Goal: Task Accomplishment & Management: Manage account settings

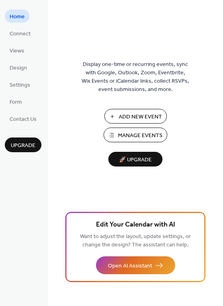
click at [132, 132] on span "Manage Events" at bounding box center [140, 136] width 45 height 8
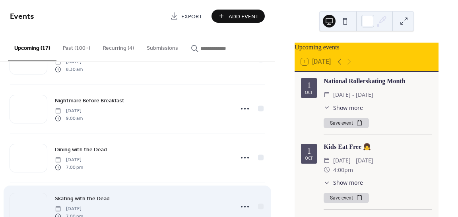
scroll to position [119, 0]
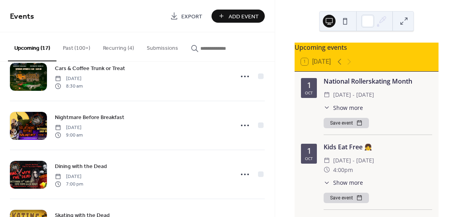
click at [343, 20] on button at bounding box center [345, 21] width 13 height 13
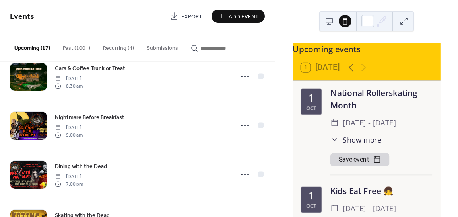
click at [324, 20] on button at bounding box center [329, 21] width 13 height 13
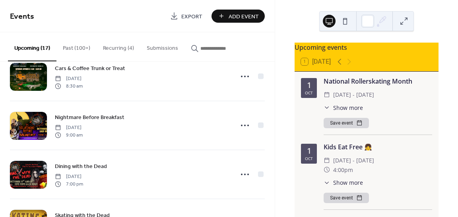
click at [119, 50] on button "Recurring (4)" at bounding box center [119, 46] width 44 height 28
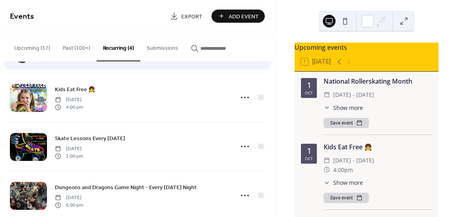
scroll to position [63, 0]
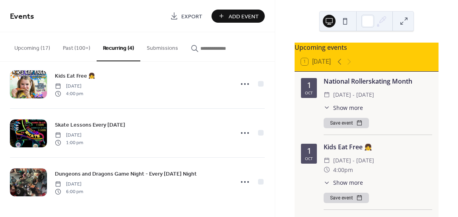
click at [158, 45] on button "Submissions" at bounding box center [162, 46] width 44 height 28
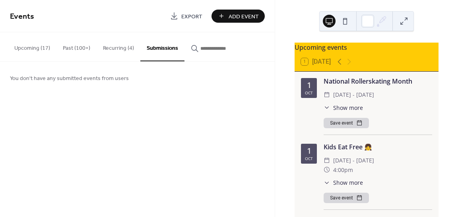
click at [36, 46] on button "Upcoming (17)" at bounding box center [32, 46] width 49 height 28
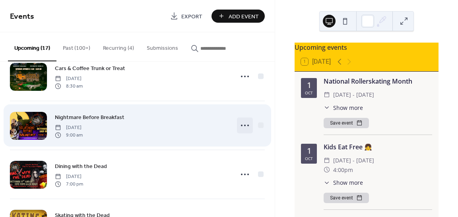
click at [243, 123] on icon at bounding box center [245, 125] width 13 height 13
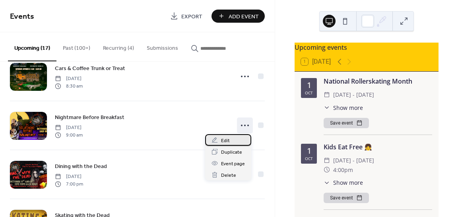
click at [229, 140] on div "Edit" at bounding box center [228, 140] width 46 height 12
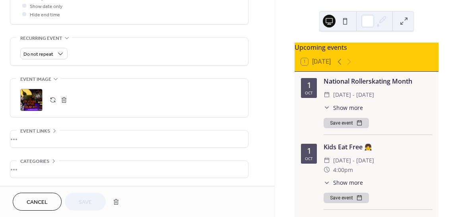
scroll to position [344, 0]
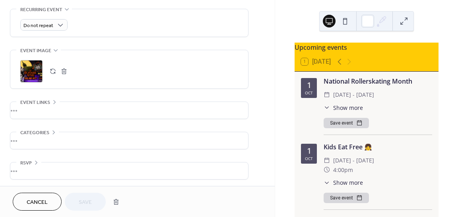
click at [38, 72] on div ";" at bounding box center [31, 71] width 22 height 22
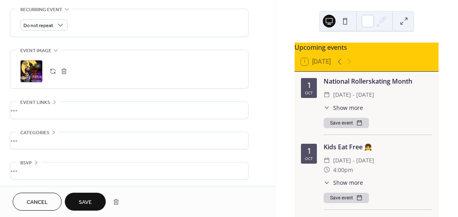
click at [85, 204] on span "Save" at bounding box center [85, 202] width 13 height 8
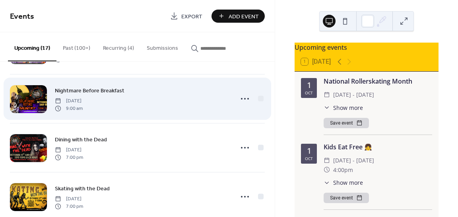
scroll to position [398, 0]
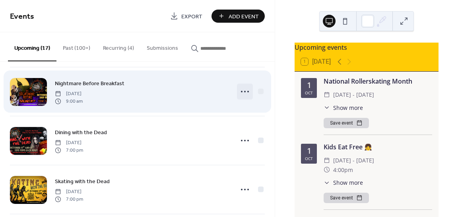
click at [239, 91] on icon at bounding box center [245, 91] width 13 height 13
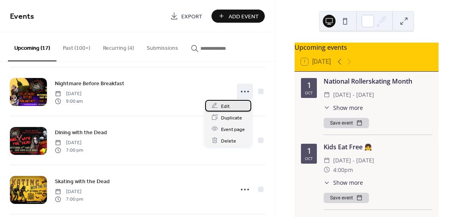
click at [234, 107] on div "Edit" at bounding box center [228, 106] width 46 height 12
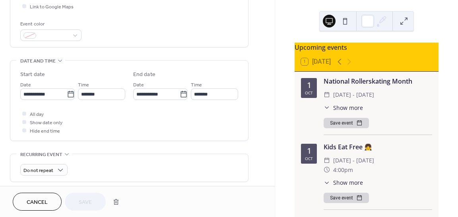
scroll to position [239, 0]
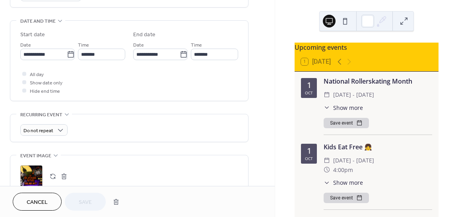
click at [32, 177] on div ";" at bounding box center [31, 176] width 22 height 22
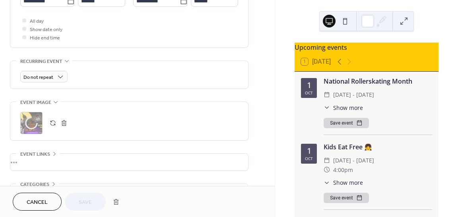
scroll to position [344, 0]
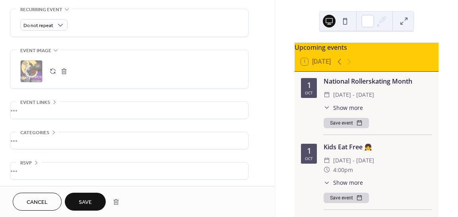
click at [85, 205] on span "Save" at bounding box center [85, 202] width 13 height 8
